Goal: Task Accomplishment & Management: Use online tool/utility

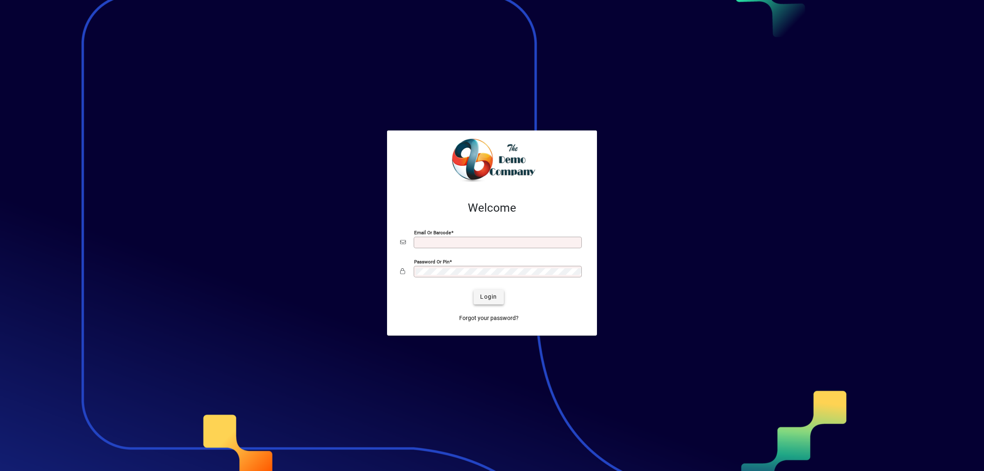
type input "**********"
click at [493, 294] on span "Login" at bounding box center [488, 296] width 17 height 9
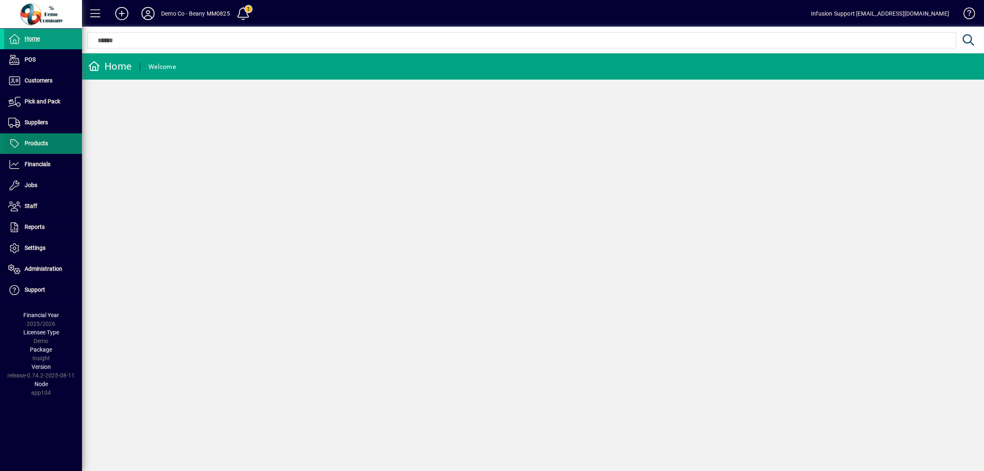
click at [38, 142] on span "Products" at bounding box center [36, 143] width 23 height 7
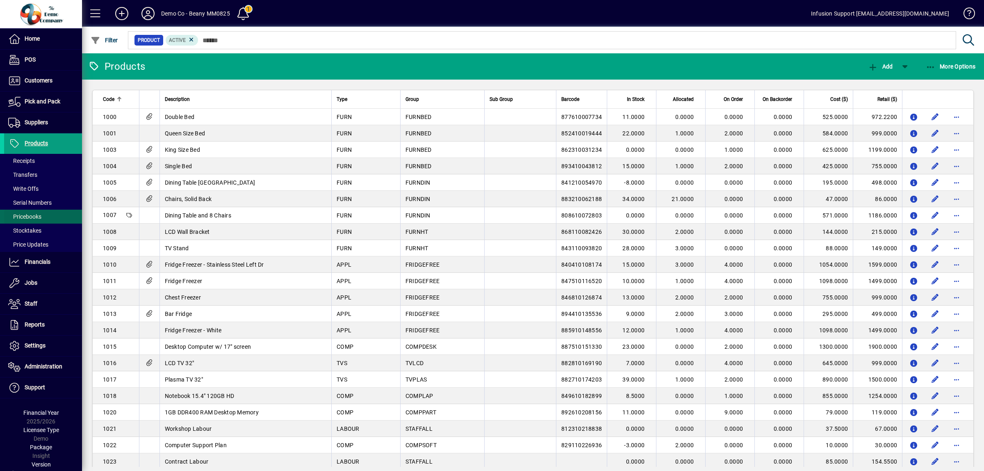
click at [34, 218] on span "Pricebooks" at bounding box center [24, 216] width 33 height 7
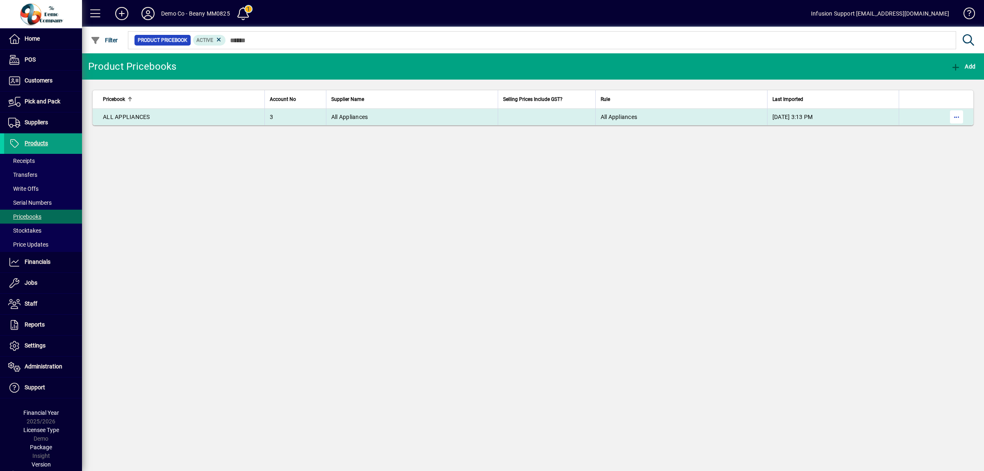
click at [953, 116] on span "button" at bounding box center [956, 117] width 20 height 20
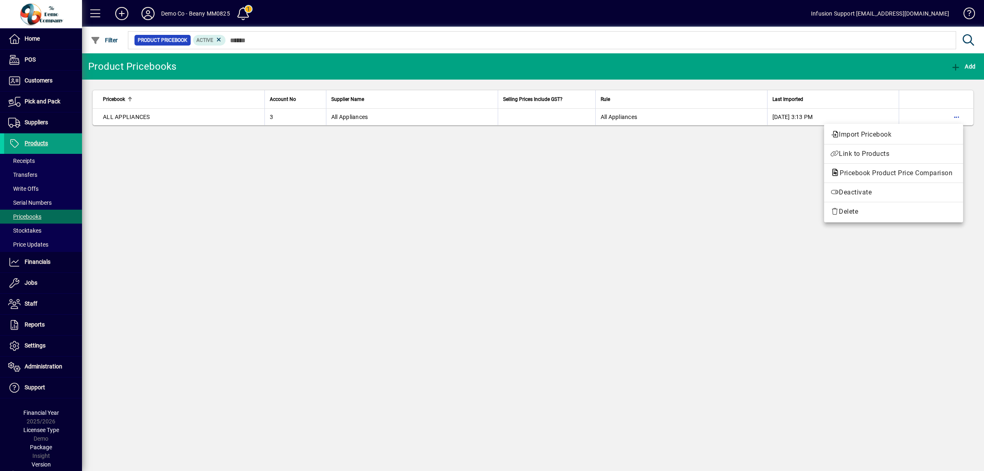
click at [417, 205] on div at bounding box center [492, 235] width 984 height 471
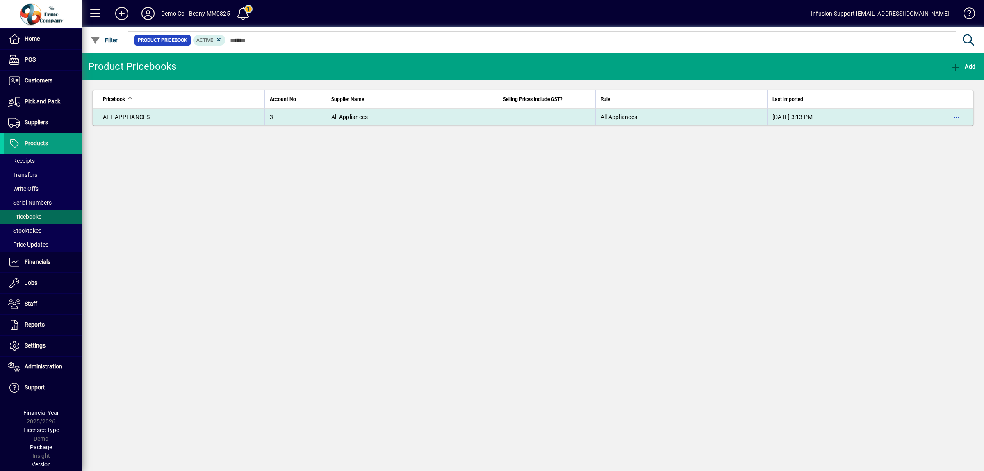
click at [351, 117] on span "All Appliances" at bounding box center [349, 117] width 37 height 7
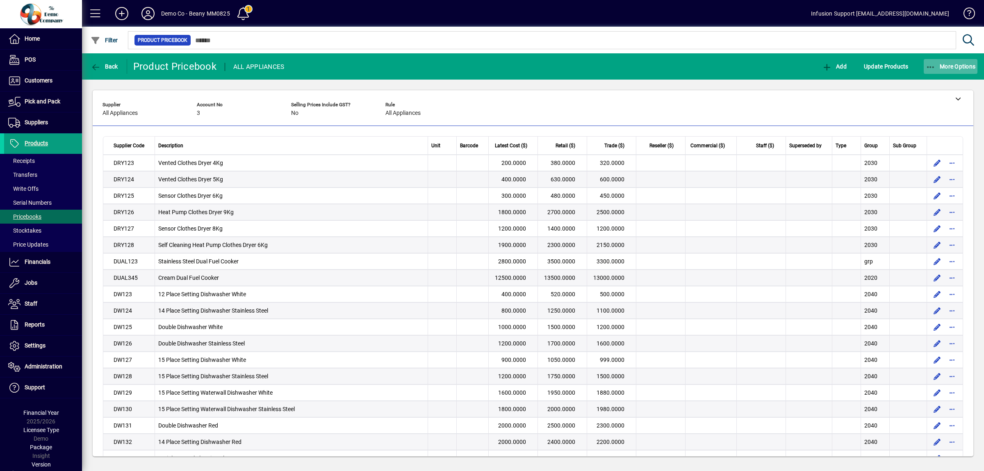
click at [931, 64] on icon "button" at bounding box center [931, 67] width 10 height 8
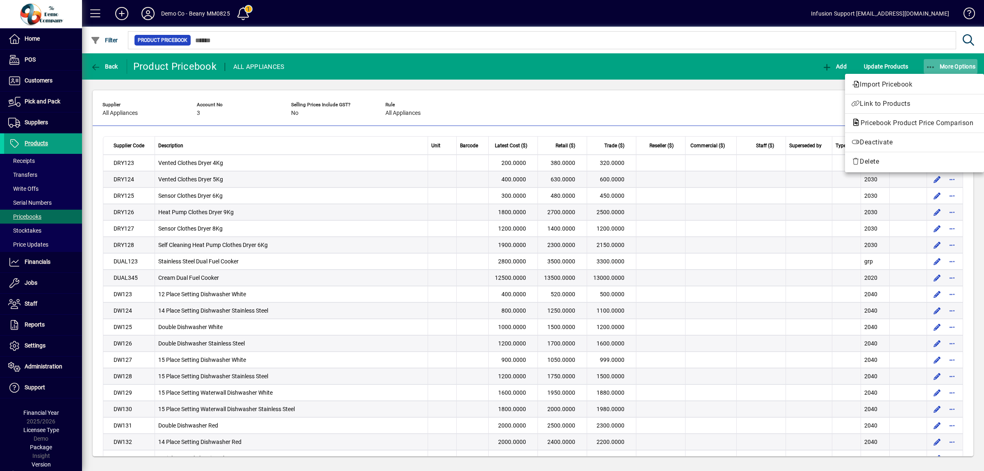
click at [931, 64] on div at bounding box center [492, 235] width 984 height 471
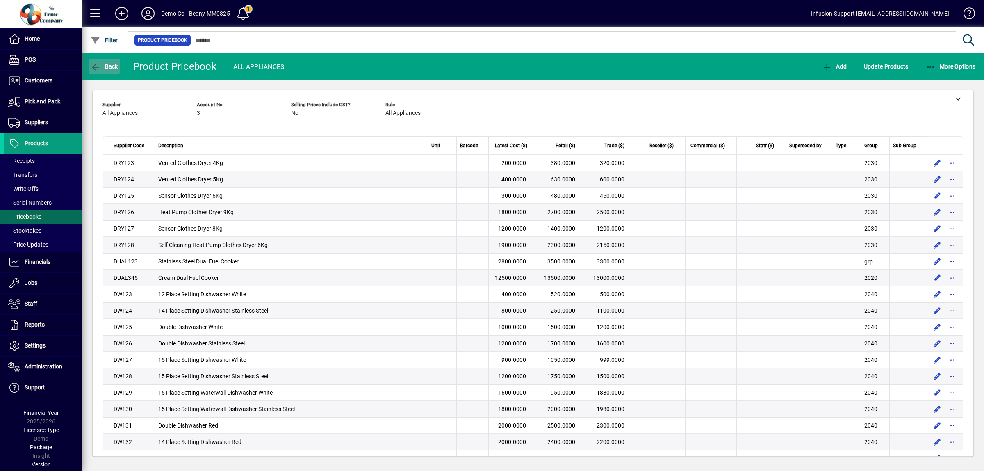
click at [98, 66] on icon "button" at bounding box center [96, 67] width 10 height 8
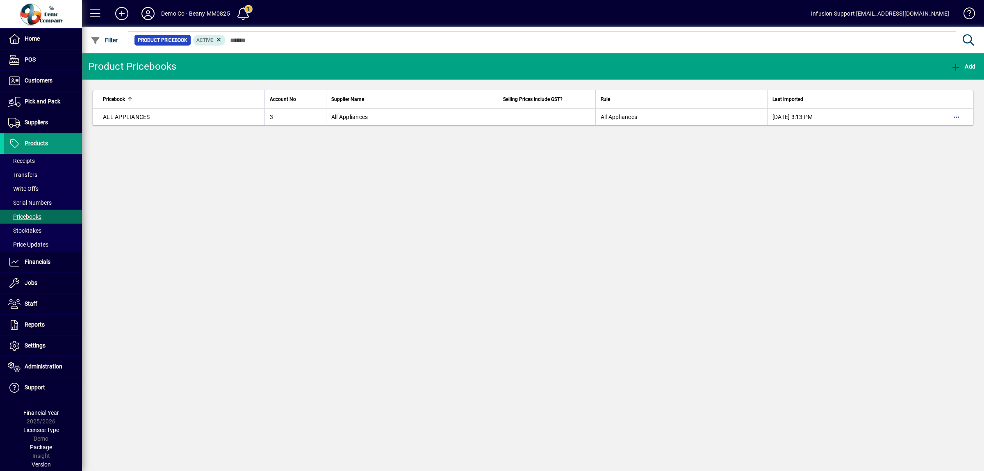
click at [39, 141] on span "Products" at bounding box center [36, 143] width 23 height 7
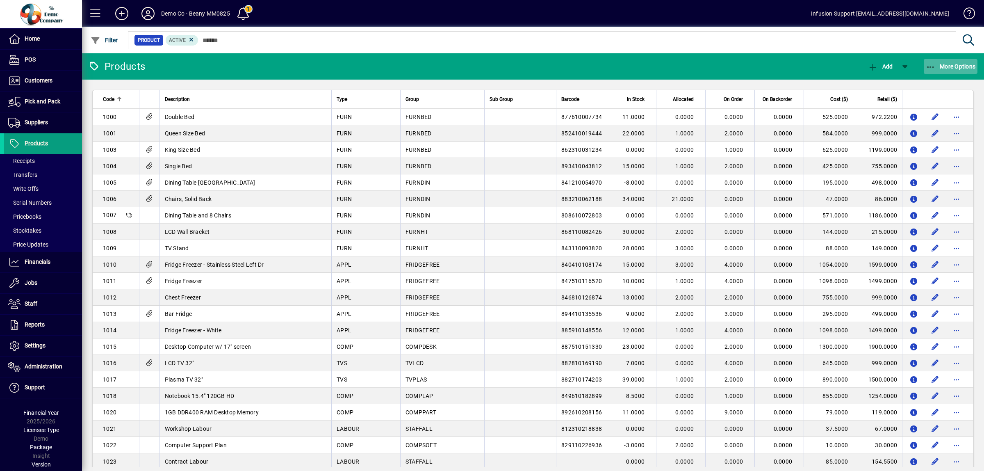
click at [931, 61] on span "button" at bounding box center [950, 67] width 54 height 20
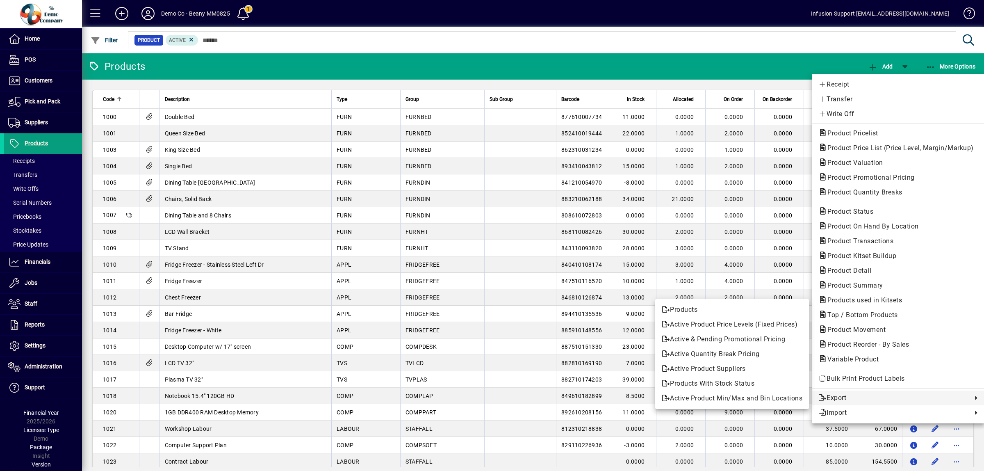
click at [26, 218] on div at bounding box center [492, 235] width 984 height 471
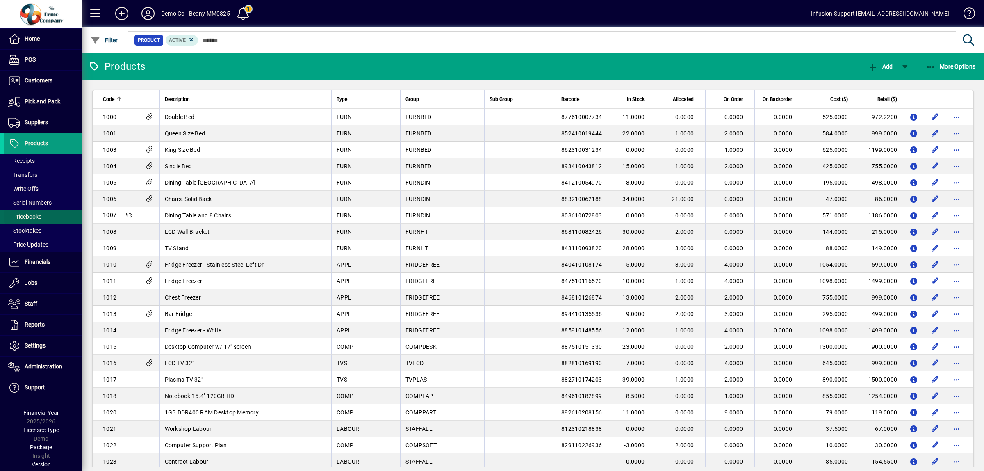
click at [31, 216] on span "Pricebooks" at bounding box center [24, 216] width 33 height 7
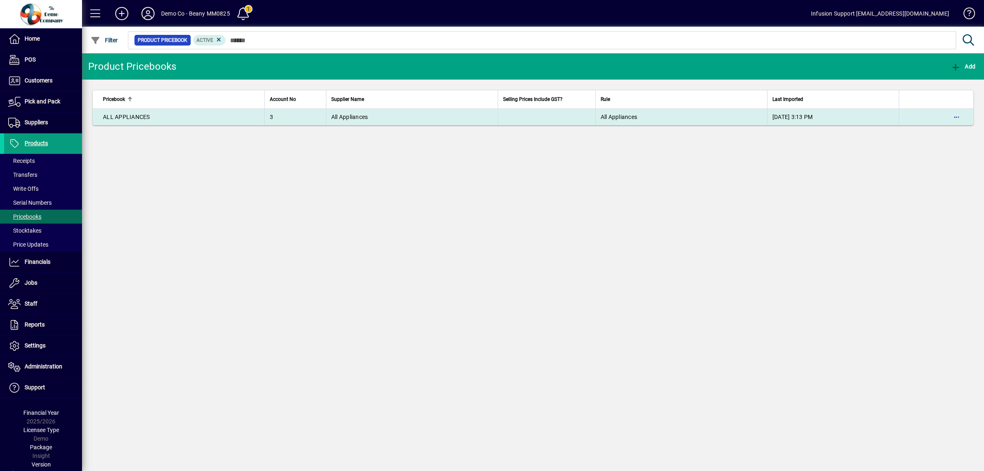
click at [146, 120] on span "ALL APPLIANCES" at bounding box center [126, 117] width 47 height 7
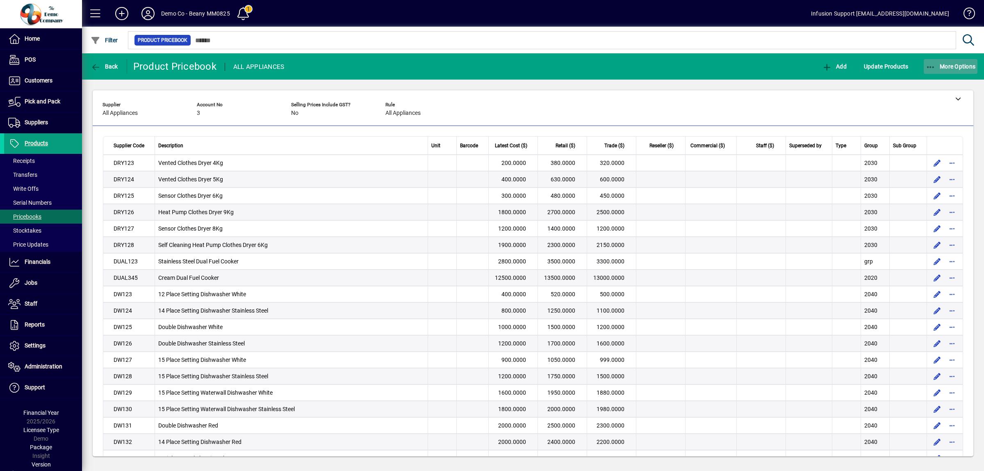
click at [930, 69] on icon "button" at bounding box center [931, 67] width 10 height 8
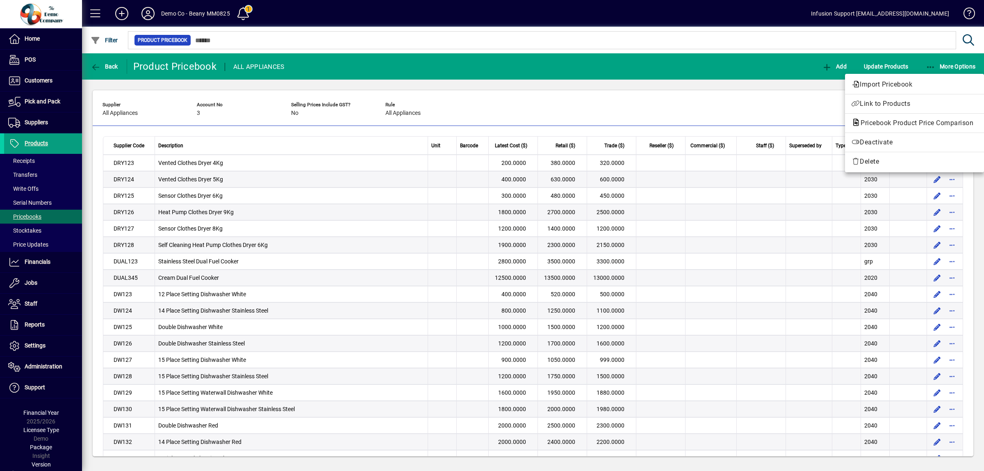
click at [770, 264] on div at bounding box center [492, 235] width 984 height 471
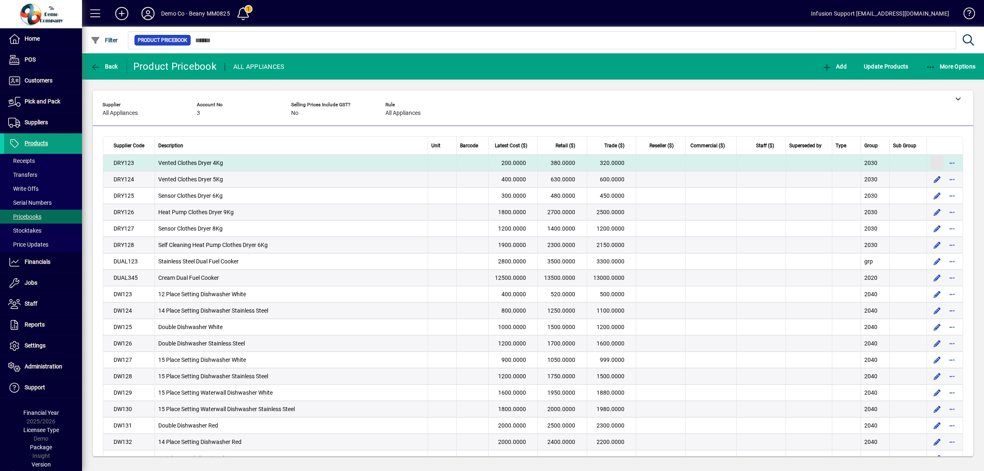
click at [927, 162] on span "button" at bounding box center [937, 163] width 20 height 20
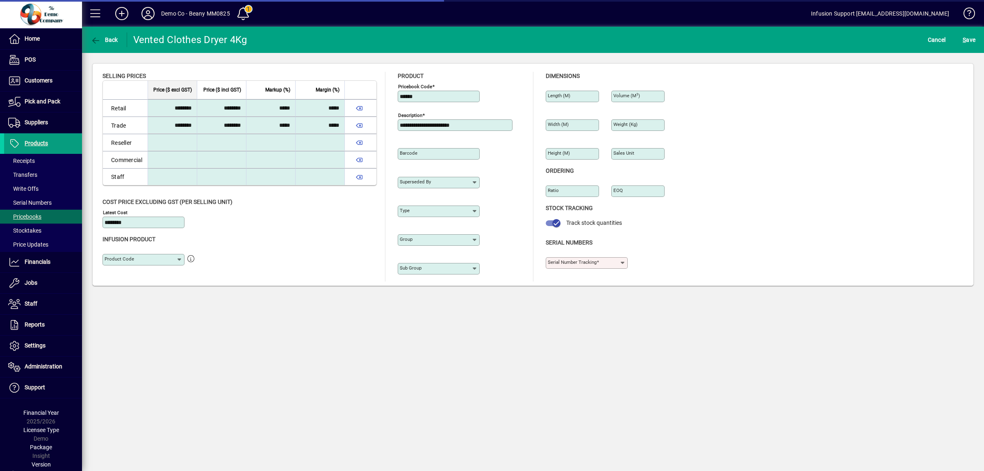
type input "****"
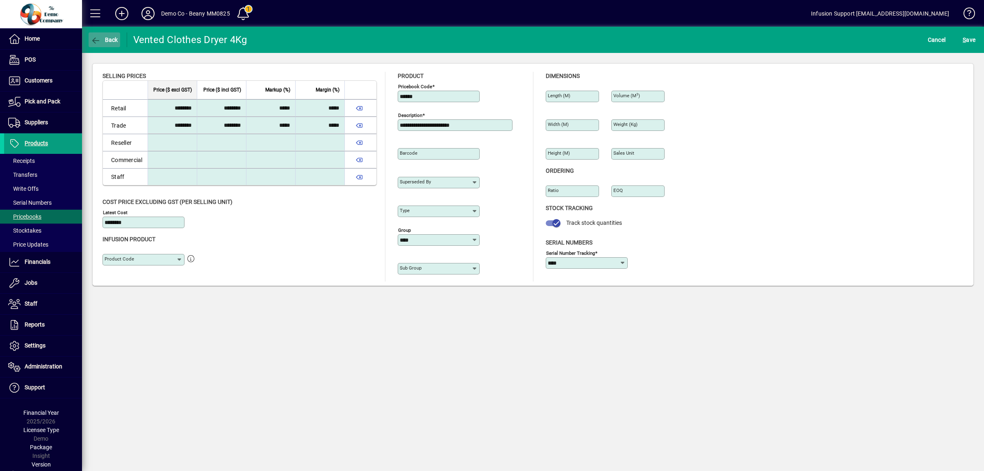
click at [93, 37] on icon "button" at bounding box center [96, 40] width 10 height 8
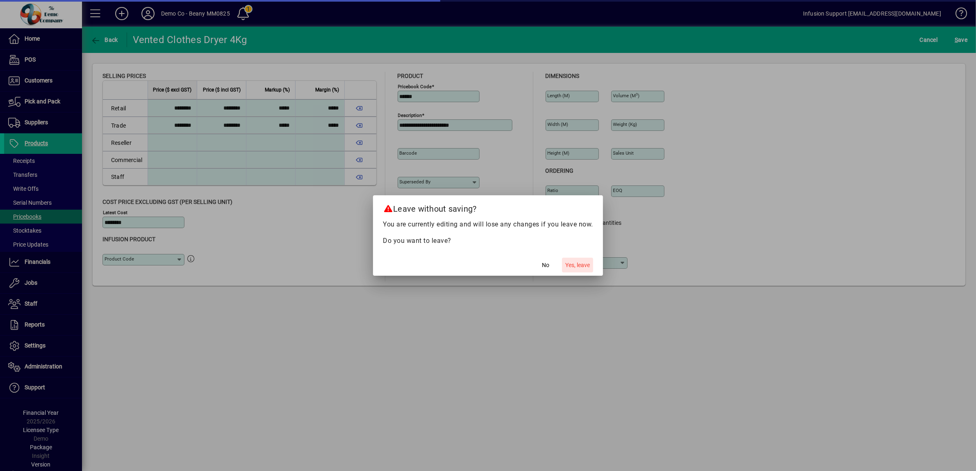
click at [580, 263] on span "Yes, leave" at bounding box center [577, 265] width 25 height 9
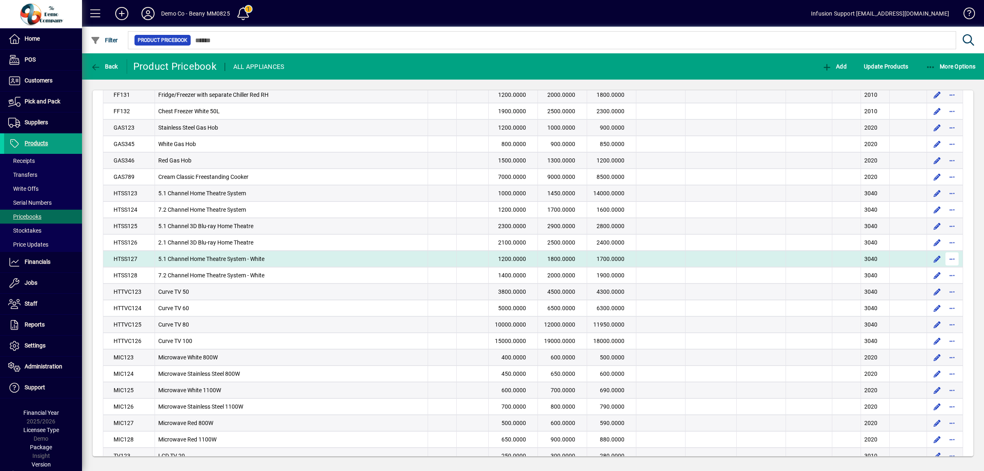
scroll to position [531, 0]
